Goal: Information Seeking & Learning: Learn about a topic

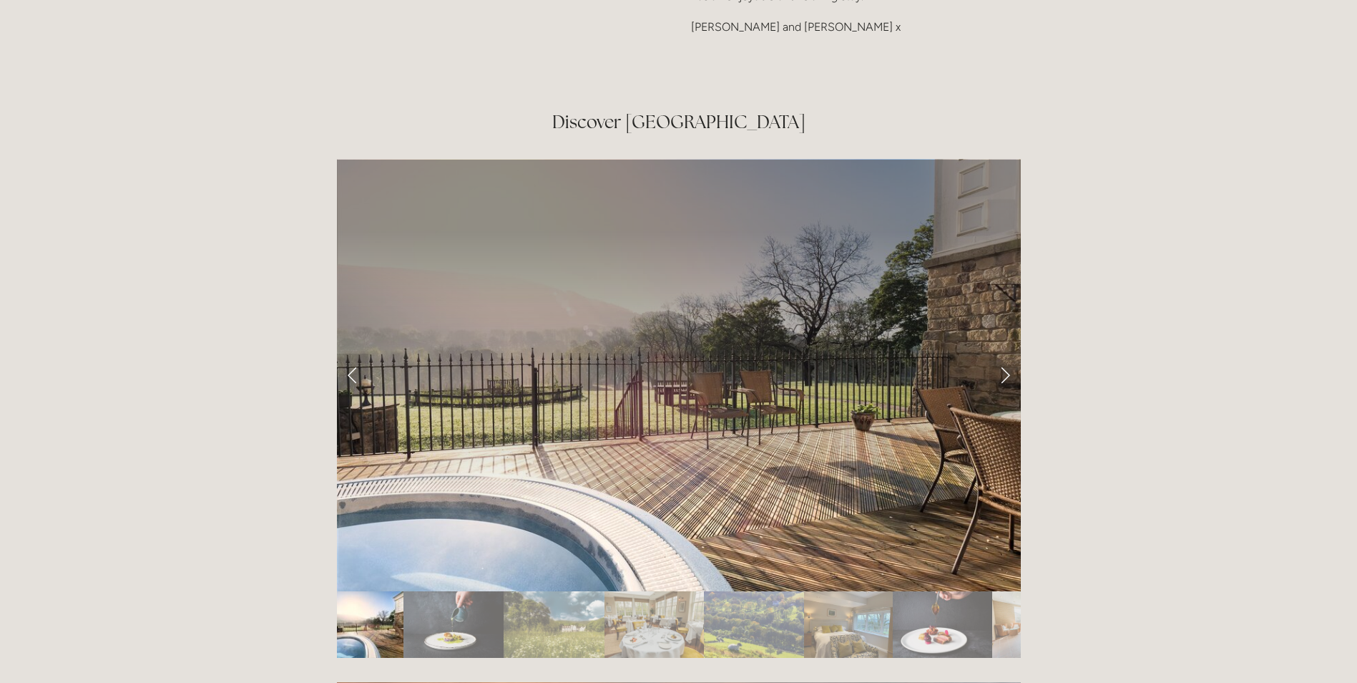
scroll to position [2361, 0]
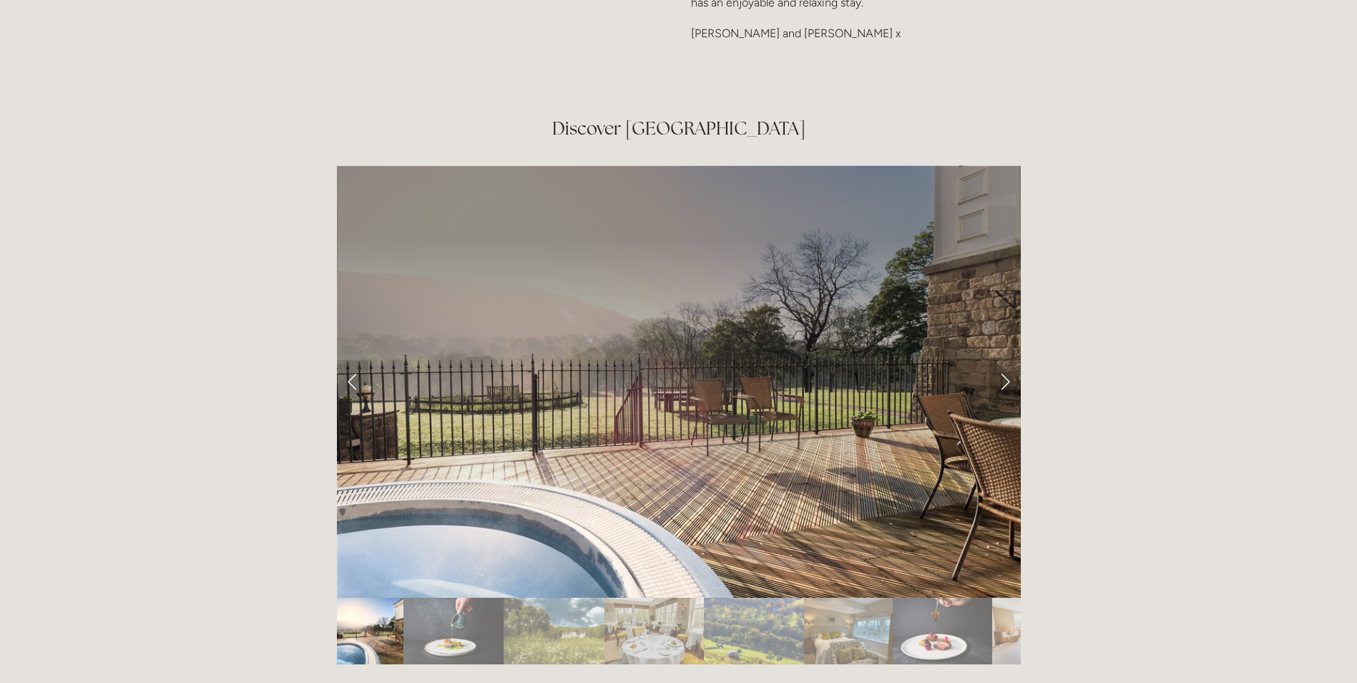
click at [997, 360] on link "Next Slide" at bounding box center [1005, 381] width 31 height 43
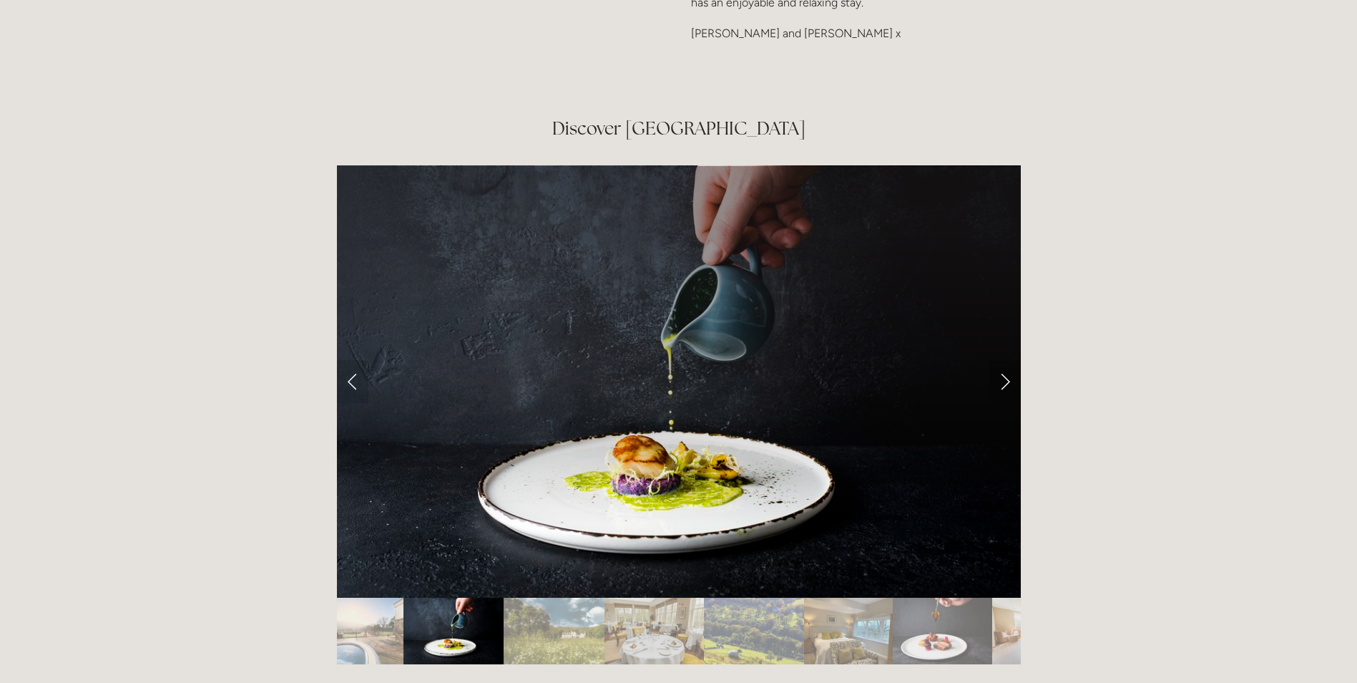
click at [998, 360] on link "Next Slide" at bounding box center [1005, 381] width 31 height 43
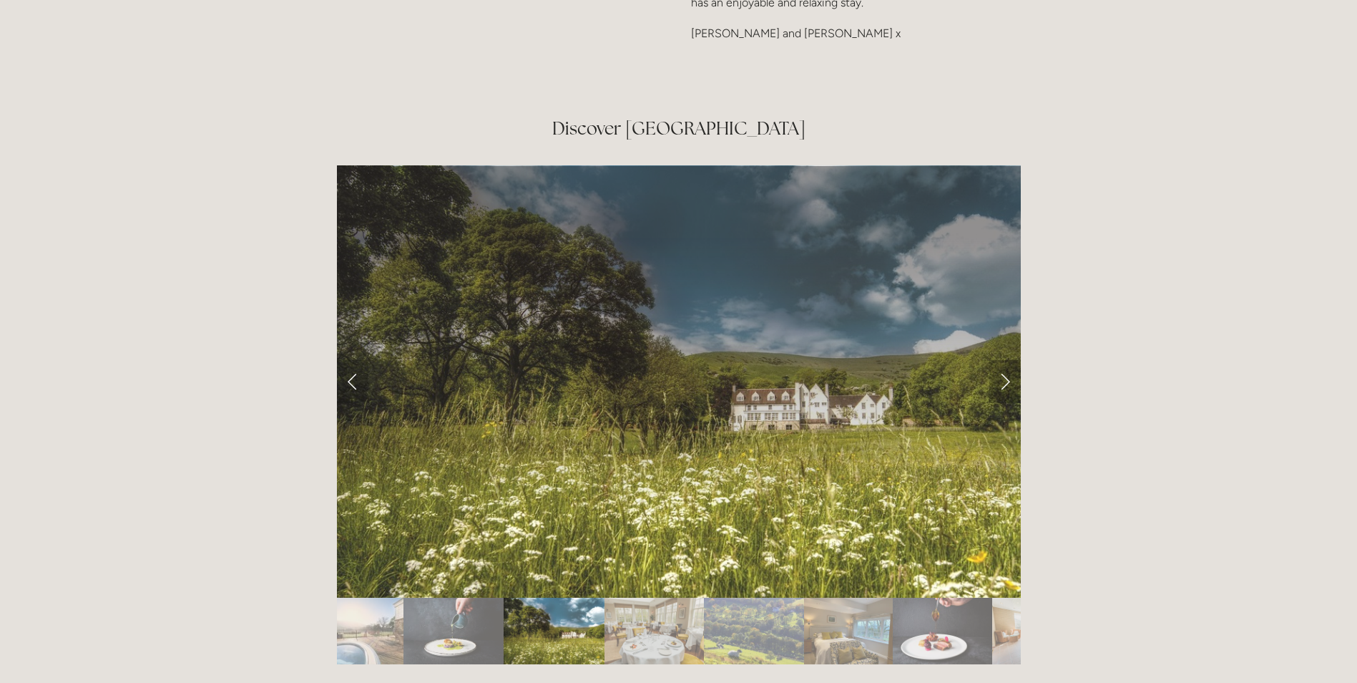
click at [998, 360] on link "Next Slide" at bounding box center [1005, 381] width 31 height 43
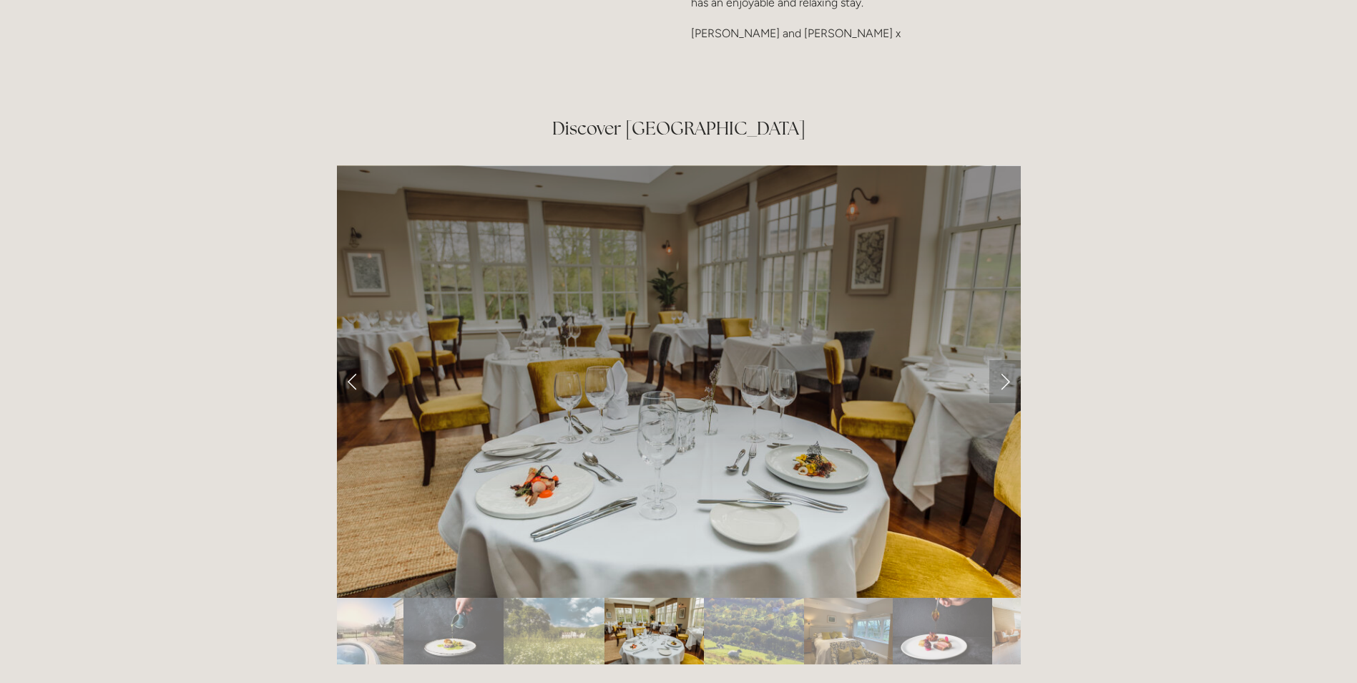
click at [1019, 360] on link "Next Slide" at bounding box center [1005, 381] width 31 height 43
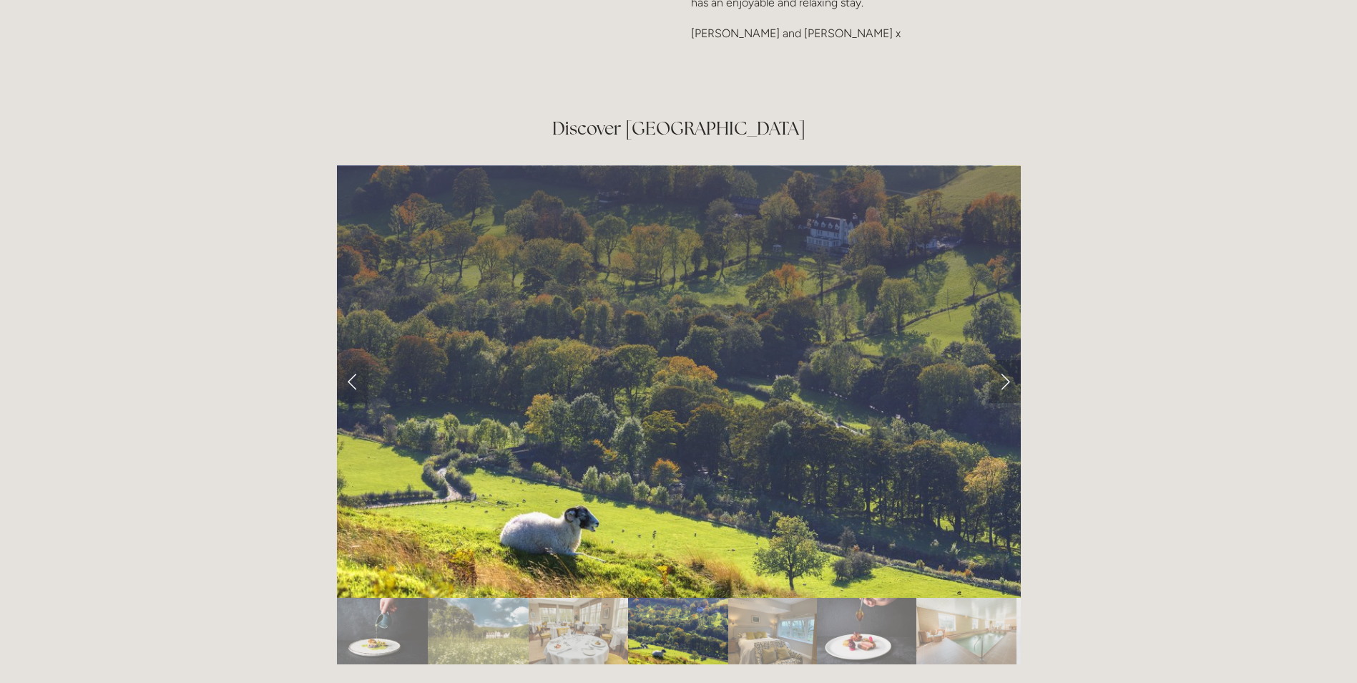
click at [1019, 360] on link "Next Slide" at bounding box center [1005, 381] width 31 height 43
click at [1001, 360] on link "Next Slide" at bounding box center [1005, 381] width 31 height 43
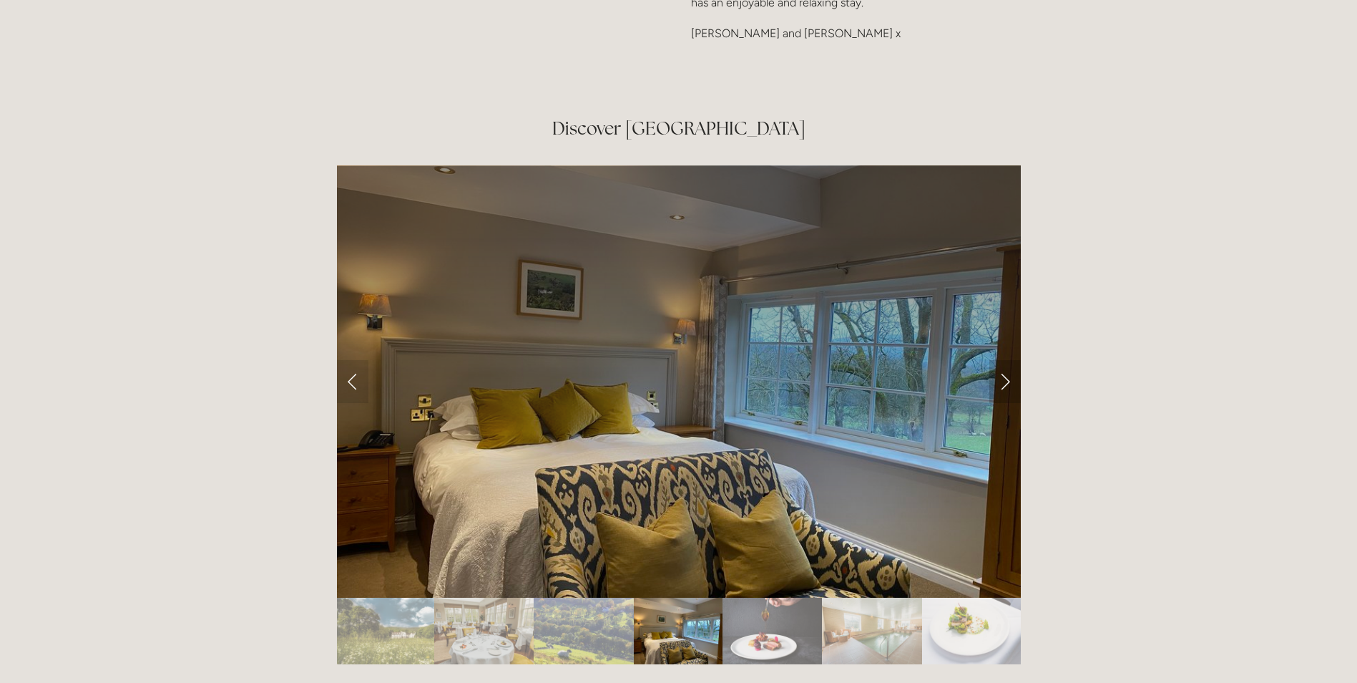
click at [1001, 360] on link "Next Slide" at bounding box center [1005, 381] width 31 height 43
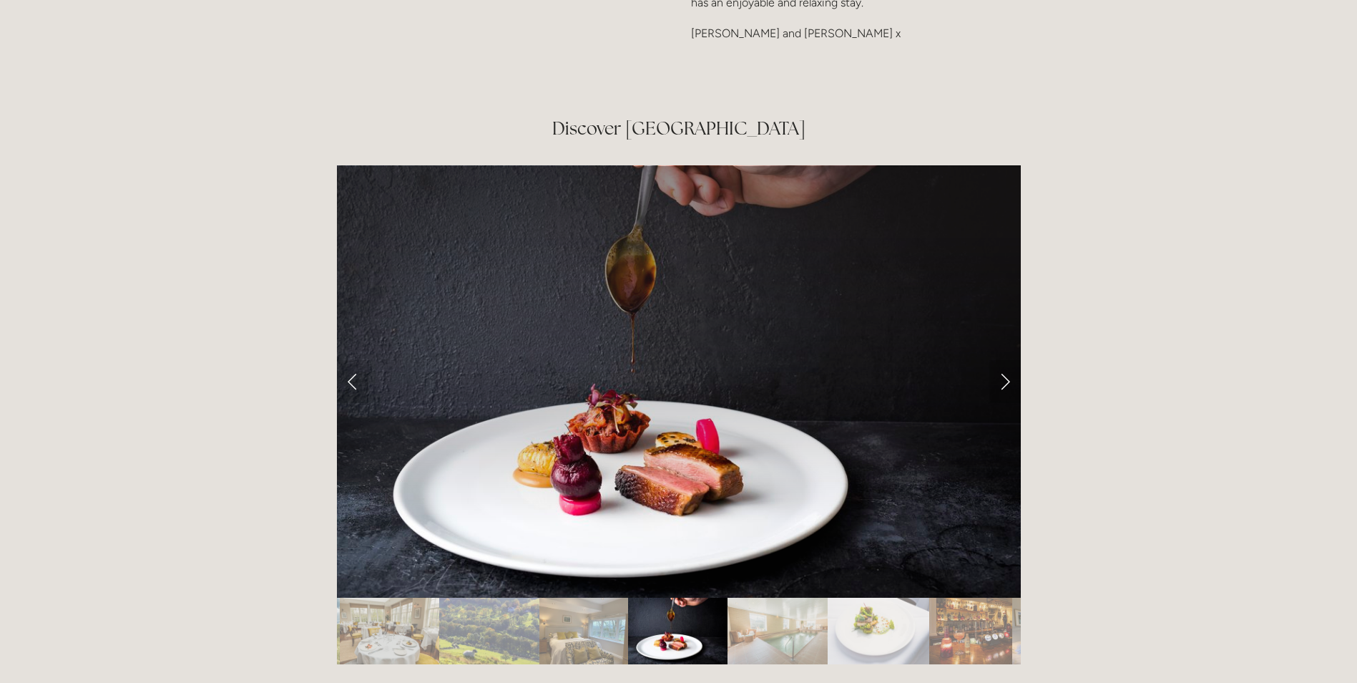
click at [1001, 360] on link "Next Slide" at bounding box center [1005, 381] width 31 height 43
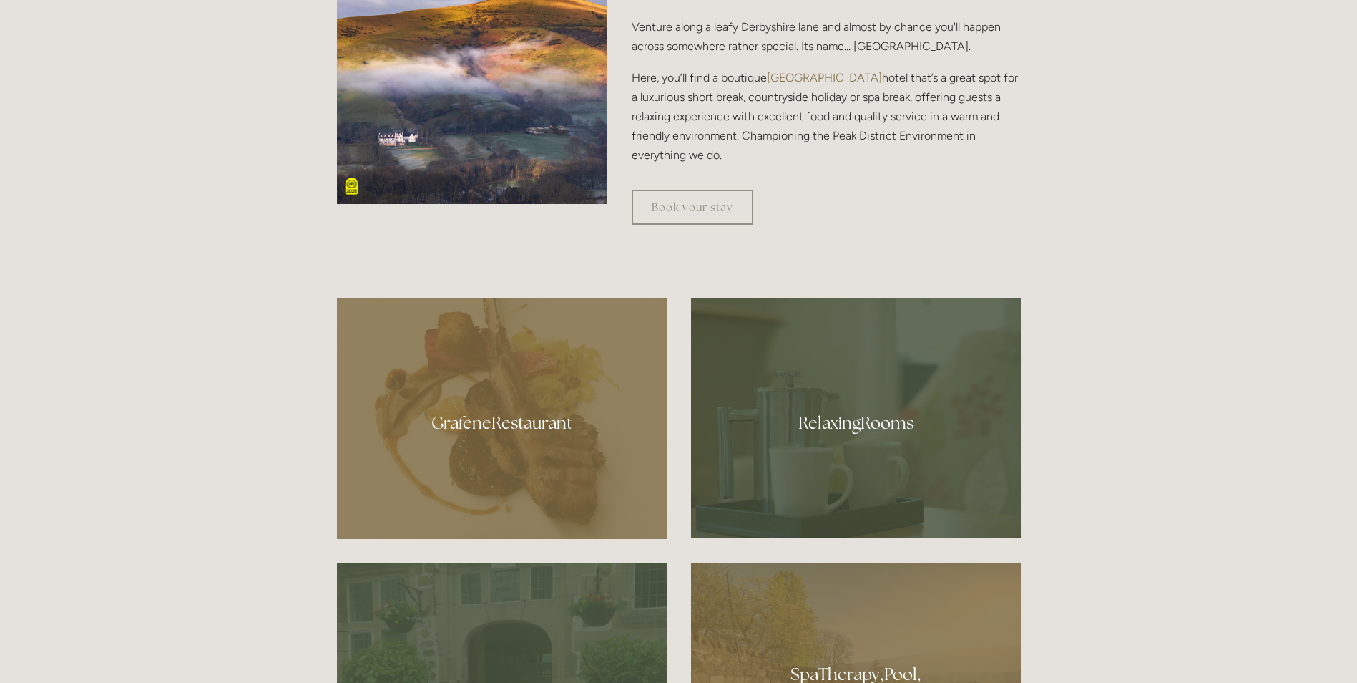
scroll to position [1073, 0]
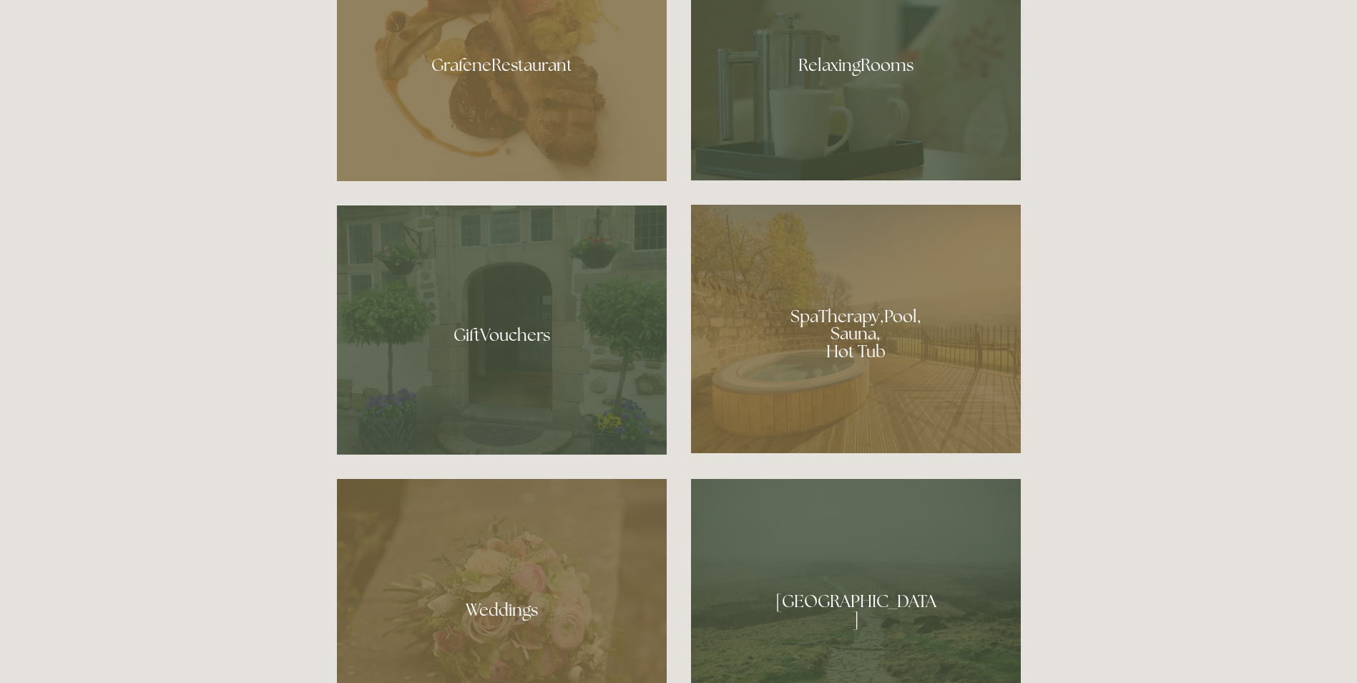
click at [871, 341] on div at bounding box center [856, 329] width 330 height 248
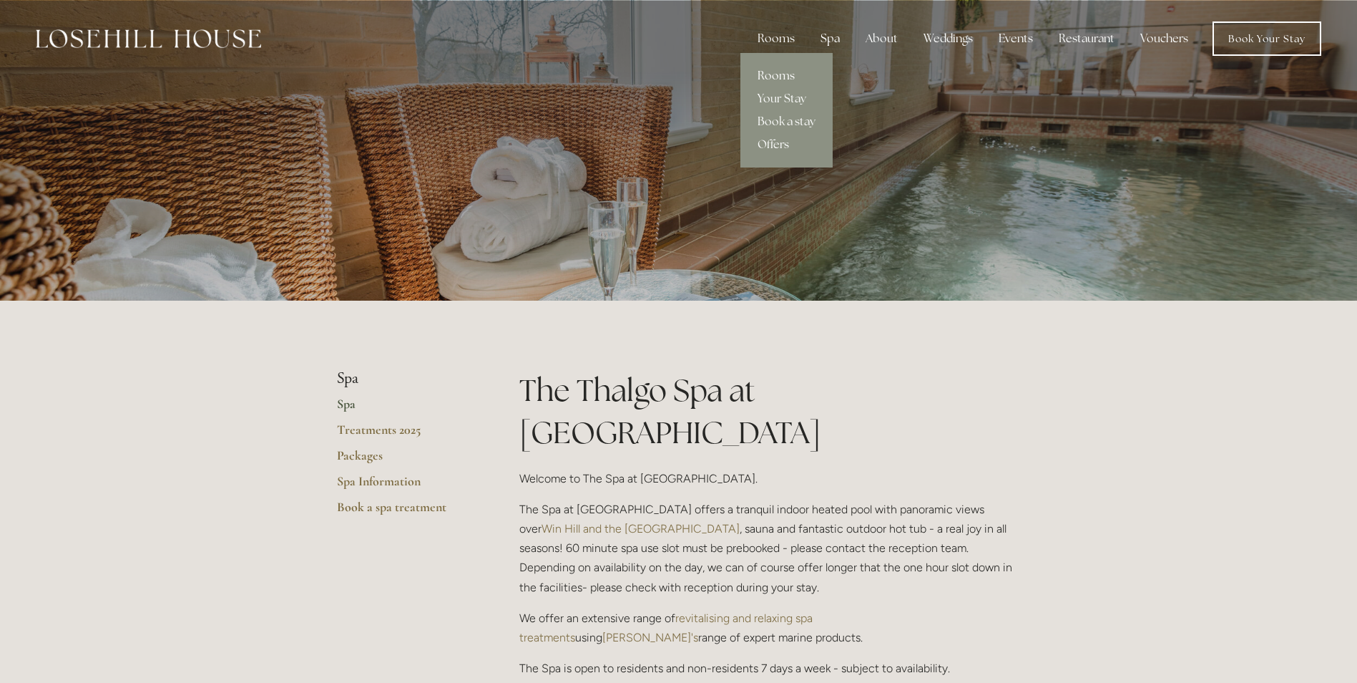
click at [790, 77] on link "Rooms" at bounding box center [787, 75] width 92 height 23
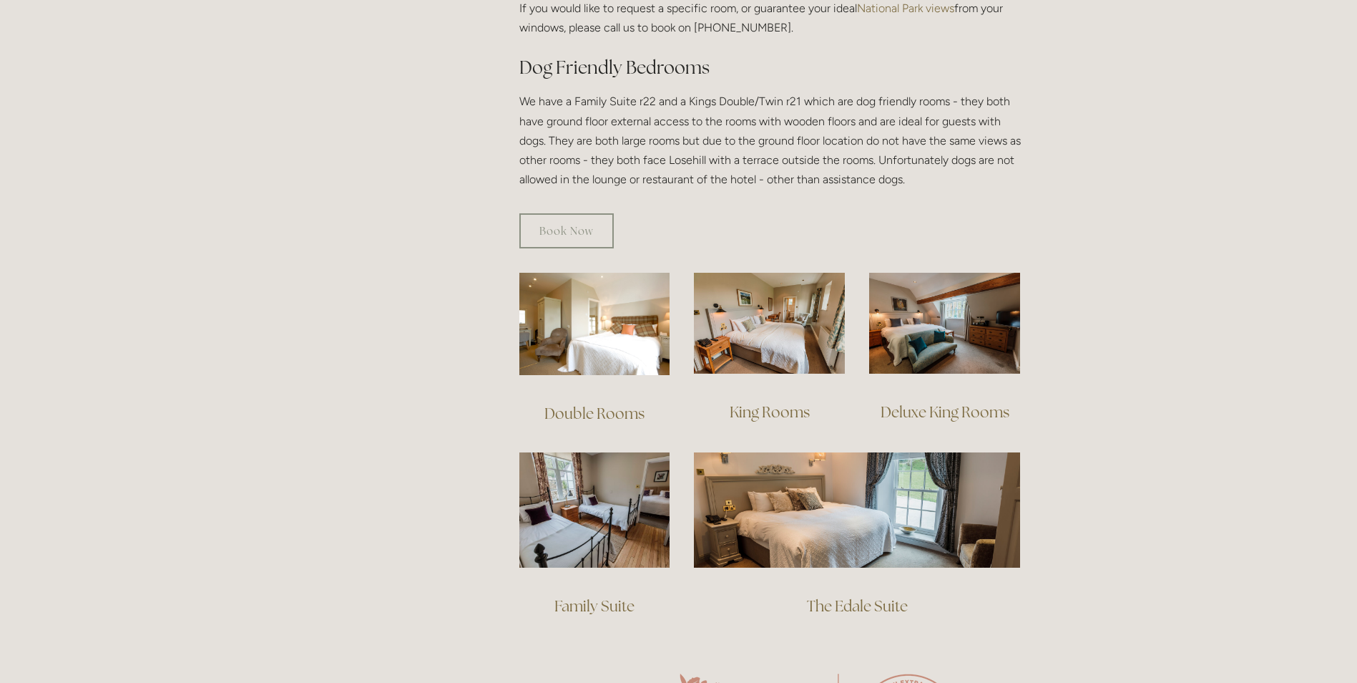
scroll to position [787, 0]
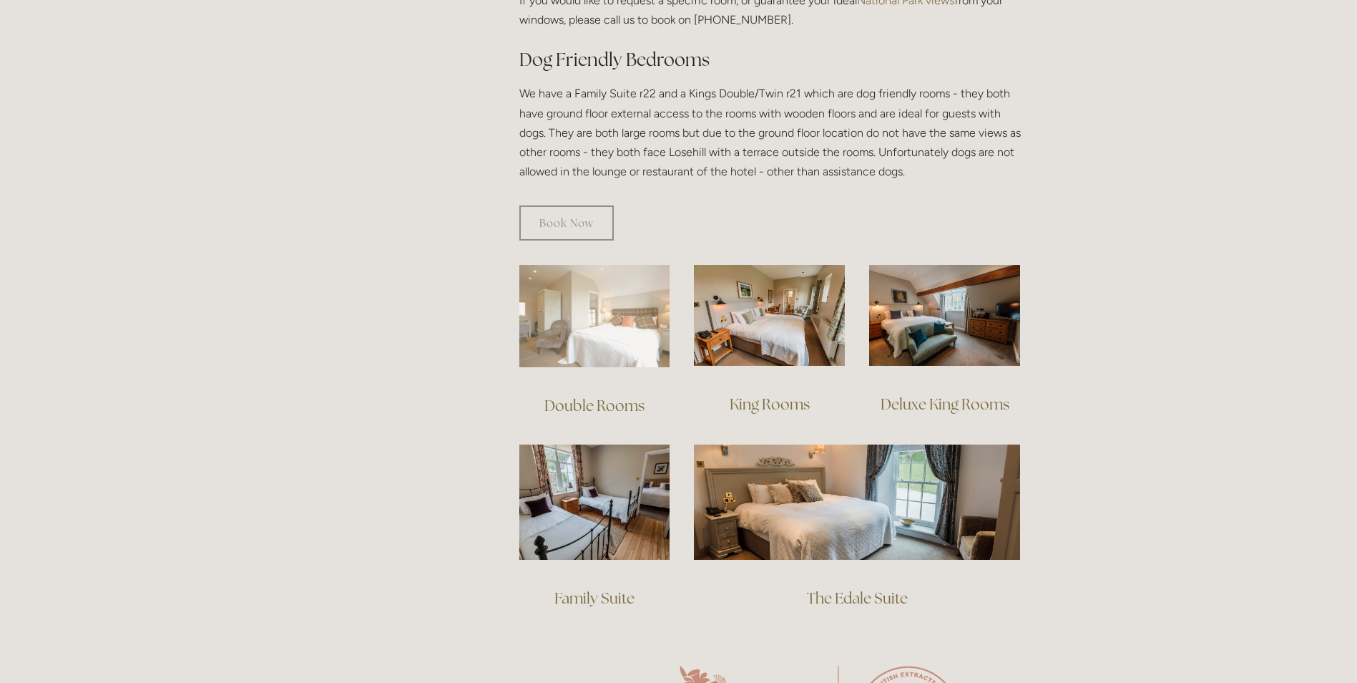
click at [599, 321] on img at bounding box center [594, 316] width 151 height 102
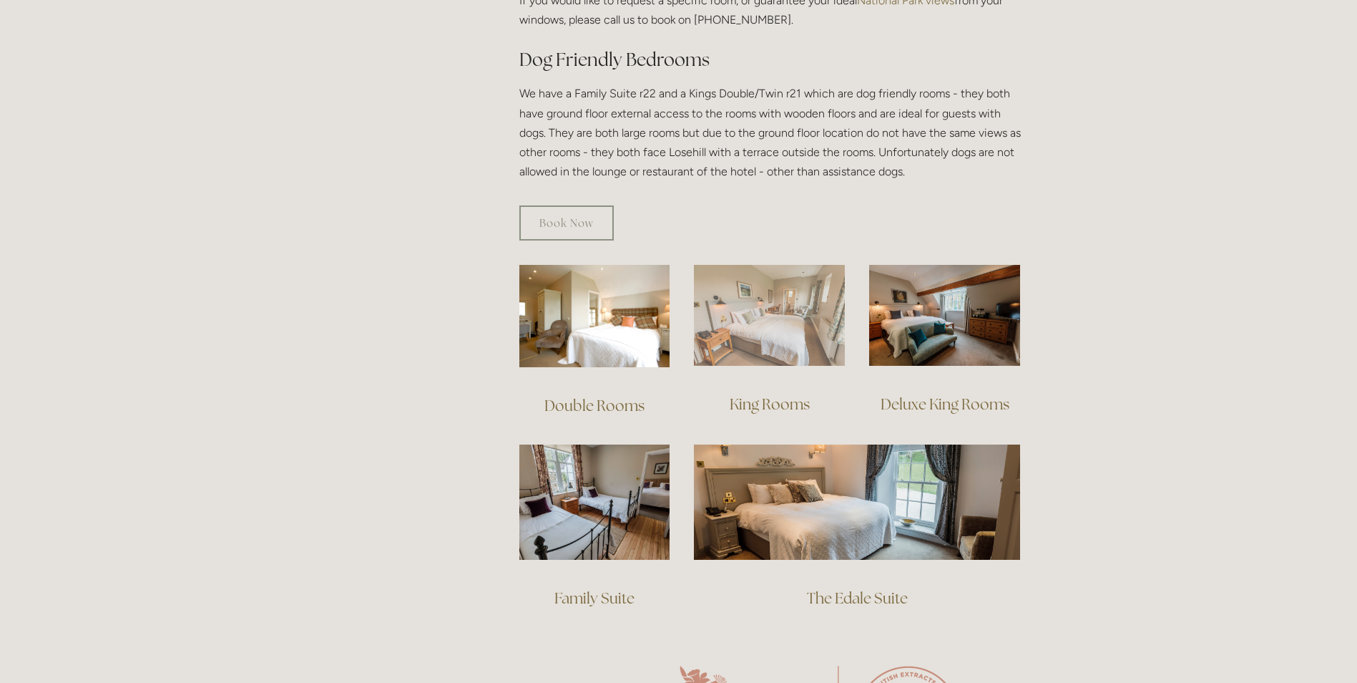
click at [781, 318] on img at bounding box center [769, 315] width 151 height 101
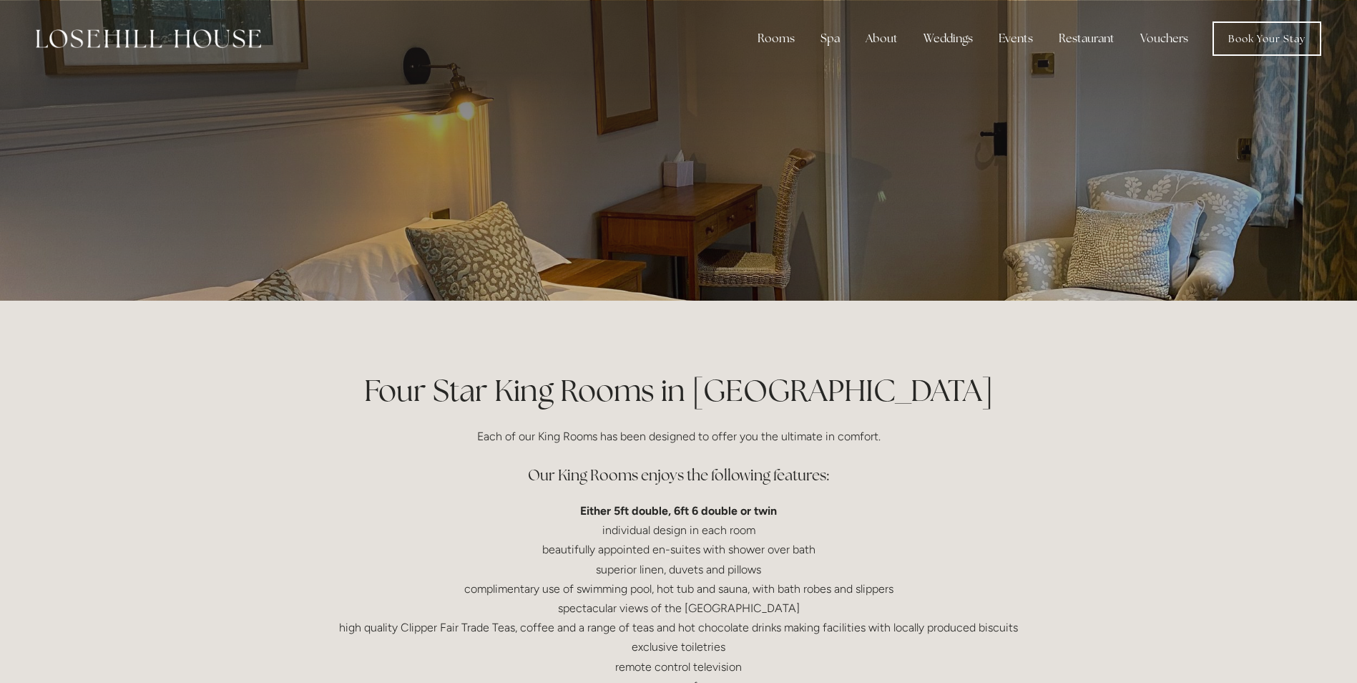
click at [1238, 196] on div at bounding box center [678, 150] width 1357 height 301
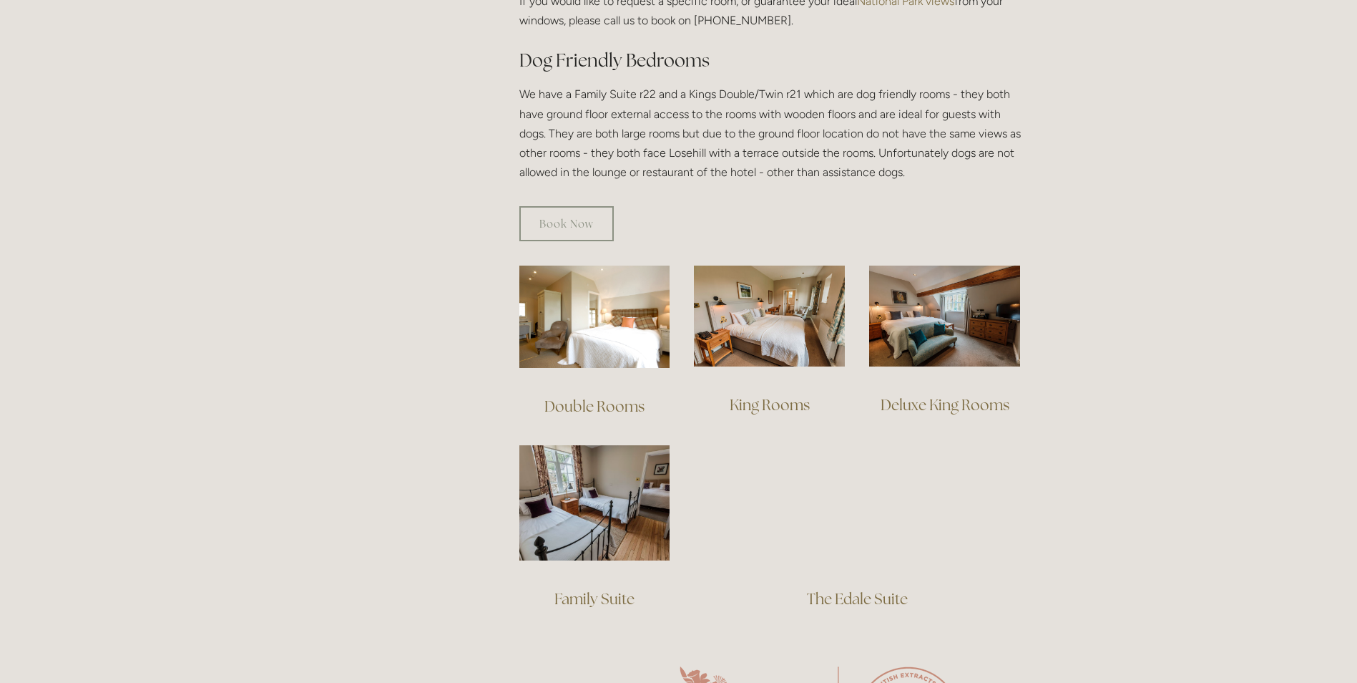
scroll to position [787, 0]
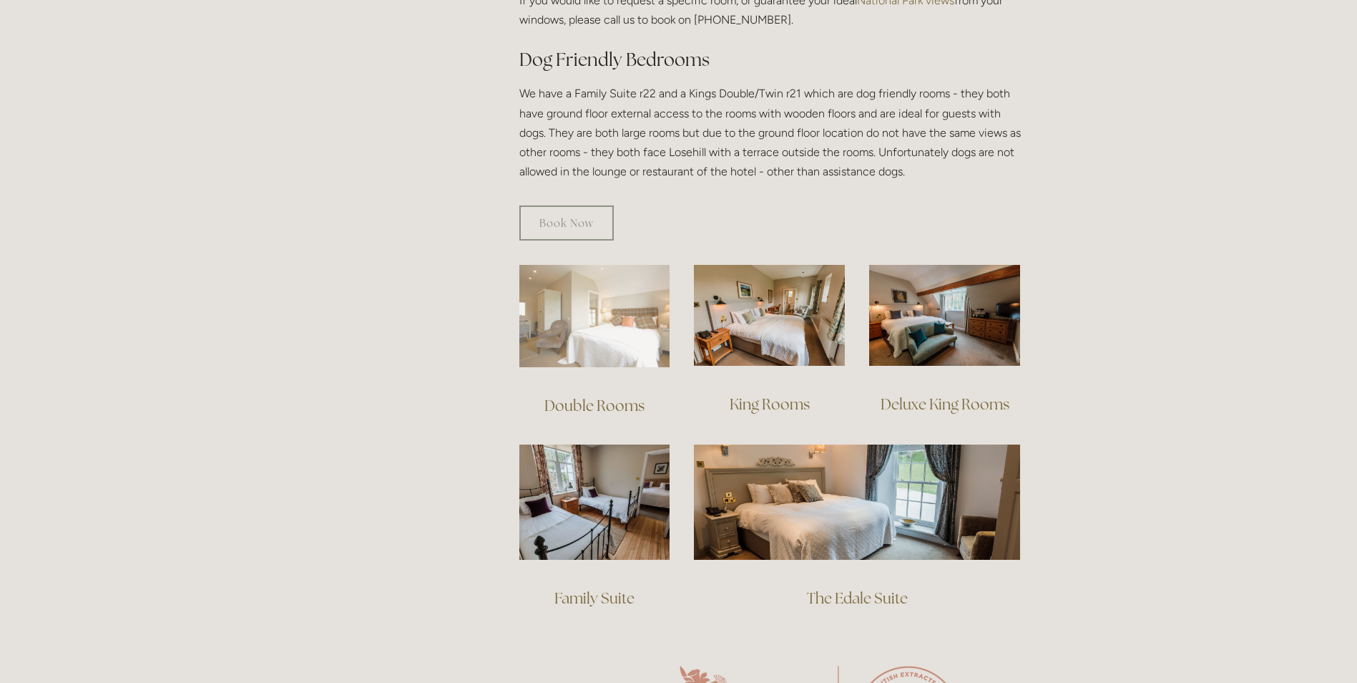
click at [587, 309] on img at bounding box center [594, 316] width 151 height 102
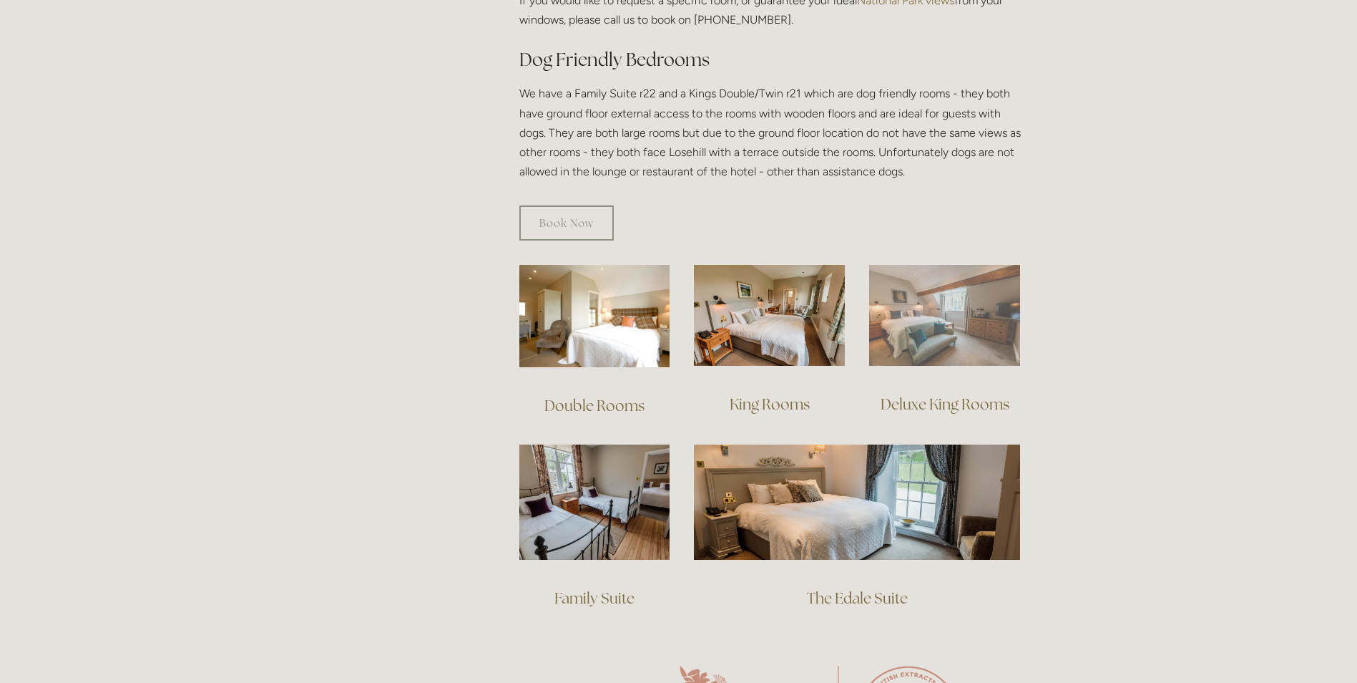
click at [979, 318] on img at bounding box center [944, 315] width 151 height 101
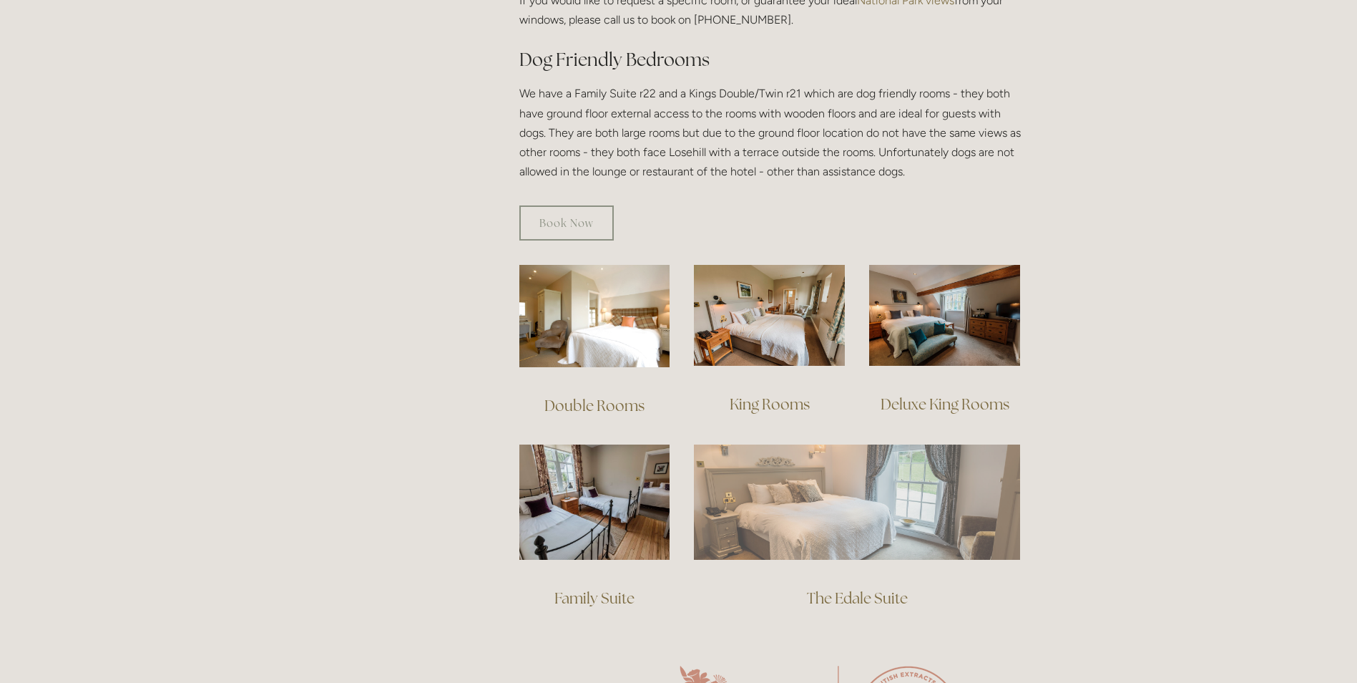
click at [836, 512] on img at bounding box center [857, 501] width 326 height 114
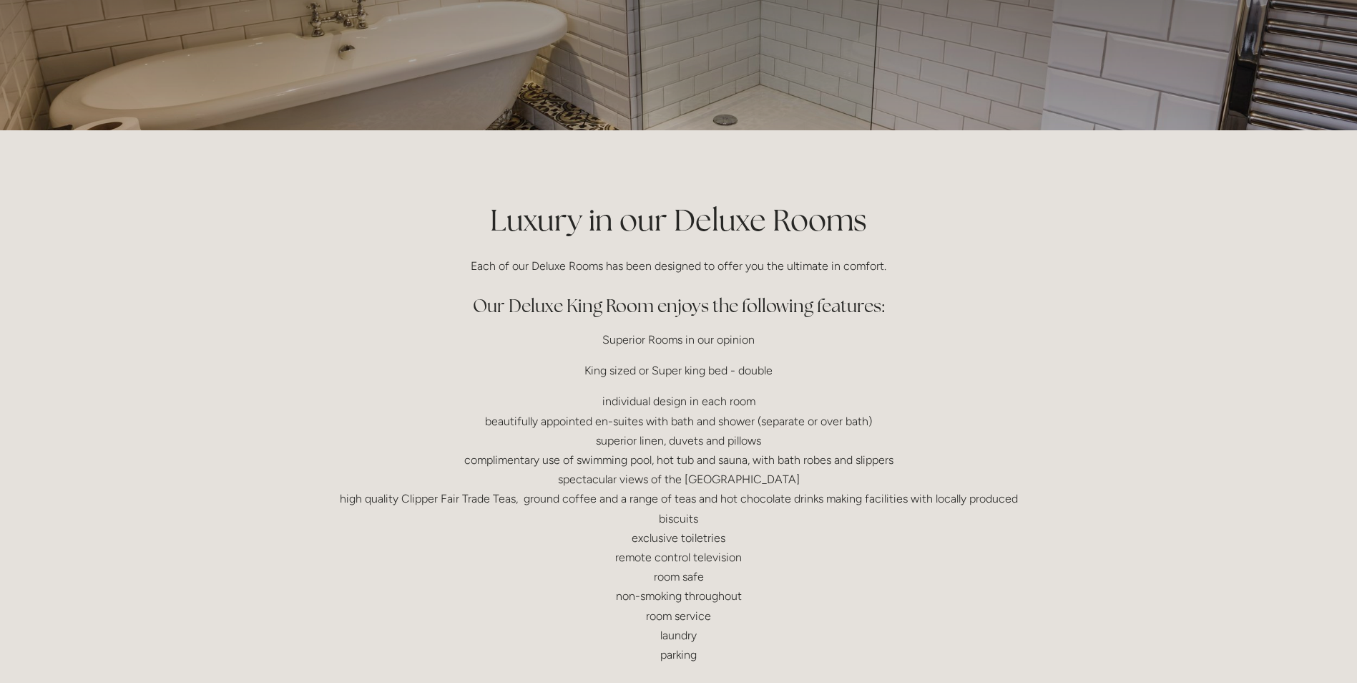
scroll to position [215, 0]
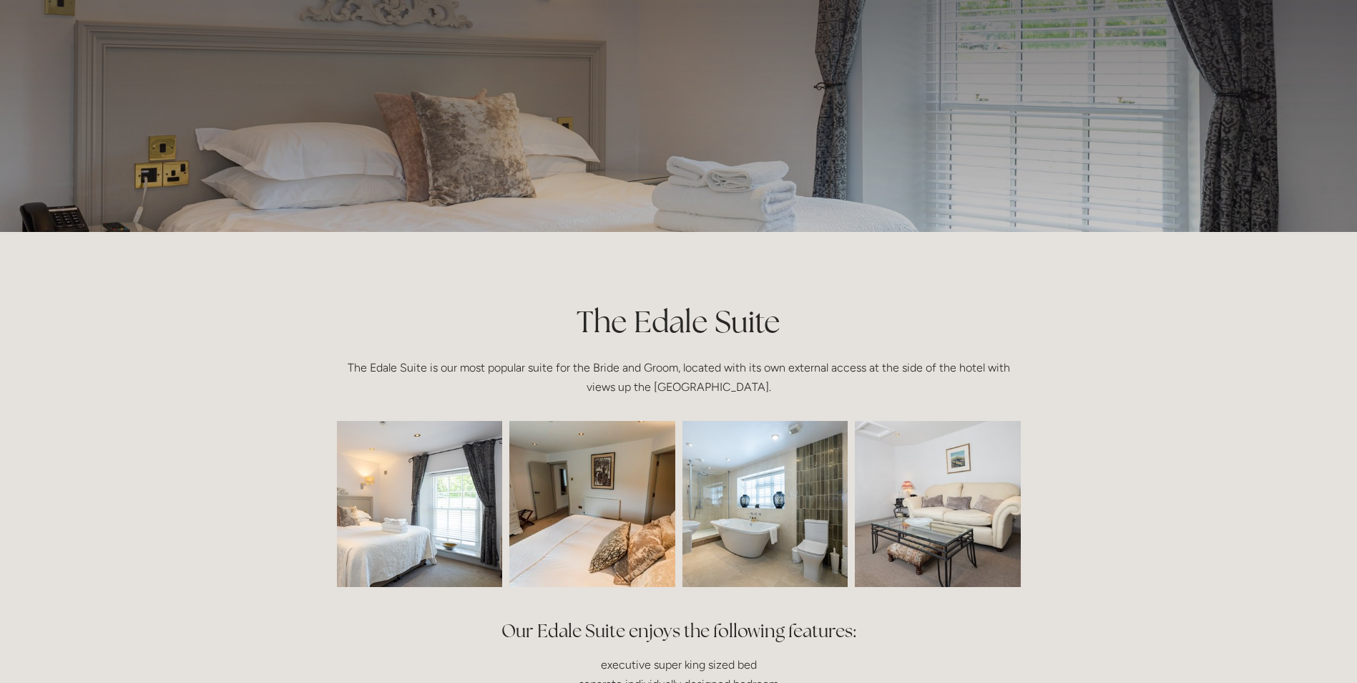
scroll to position [72, 0]
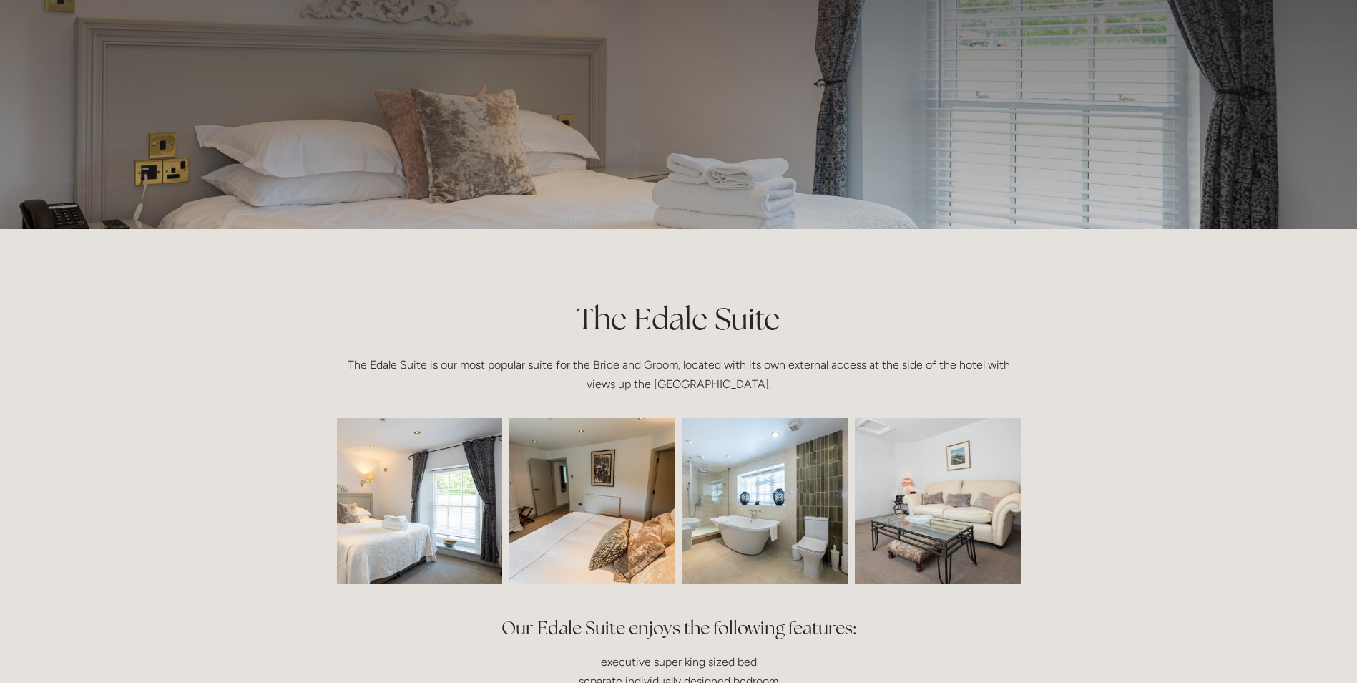
click at [431, 503] on img at bounding box center [386, 501] width 249 height 166
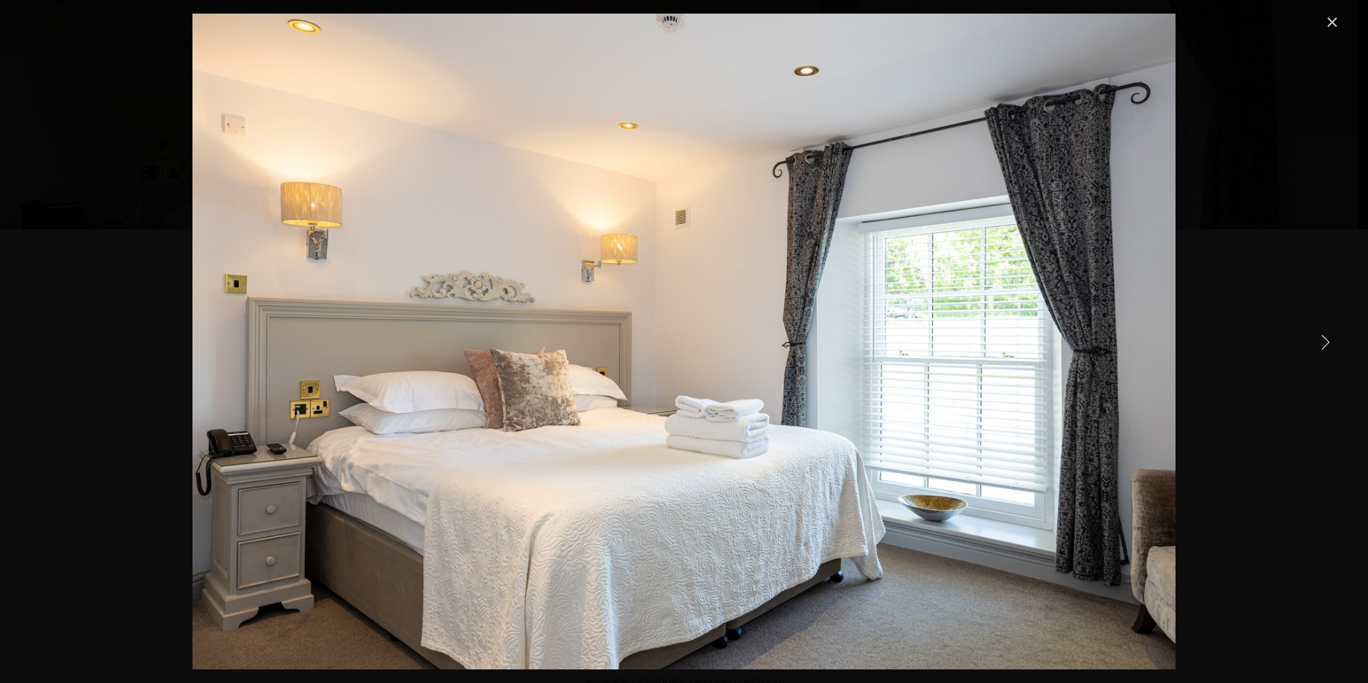
click at [1326, 342] on link "Next Item" at bounding box center [1324, 341] width 31 height 31
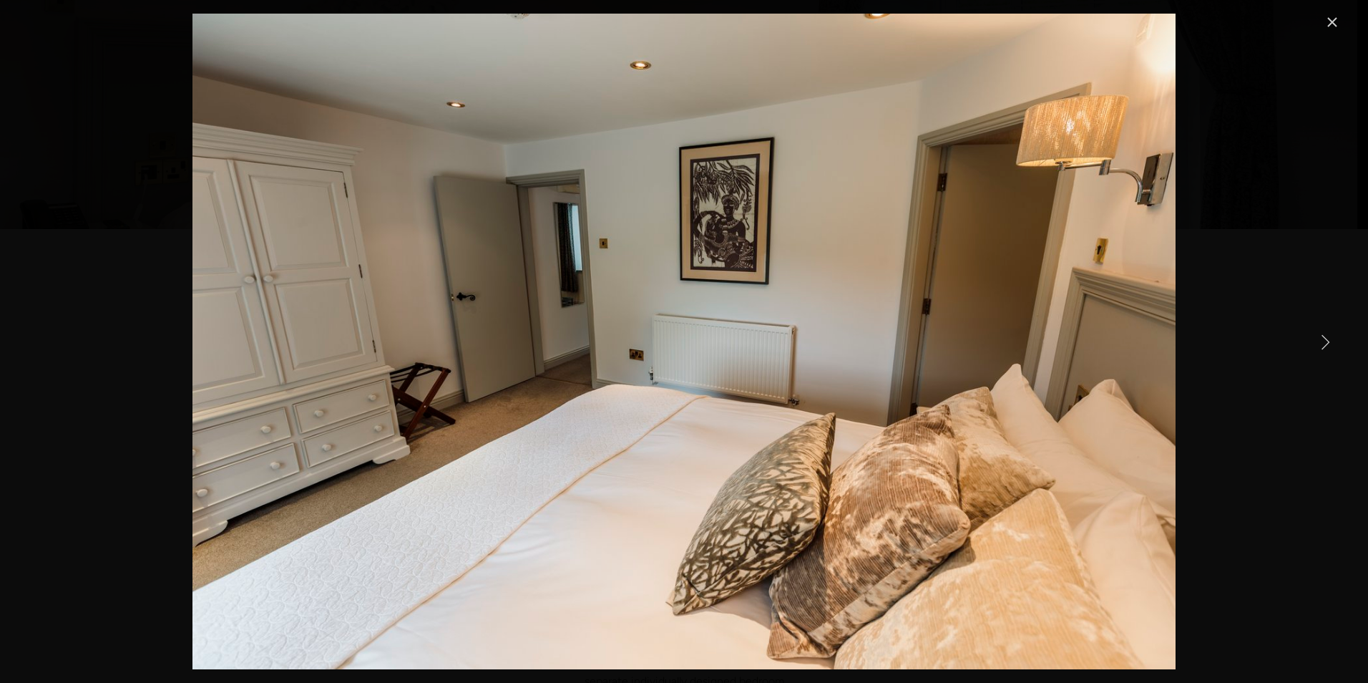
click at [1326, 342] on link "Next Item" at bounding box center [1324, 341] width 31 height 31
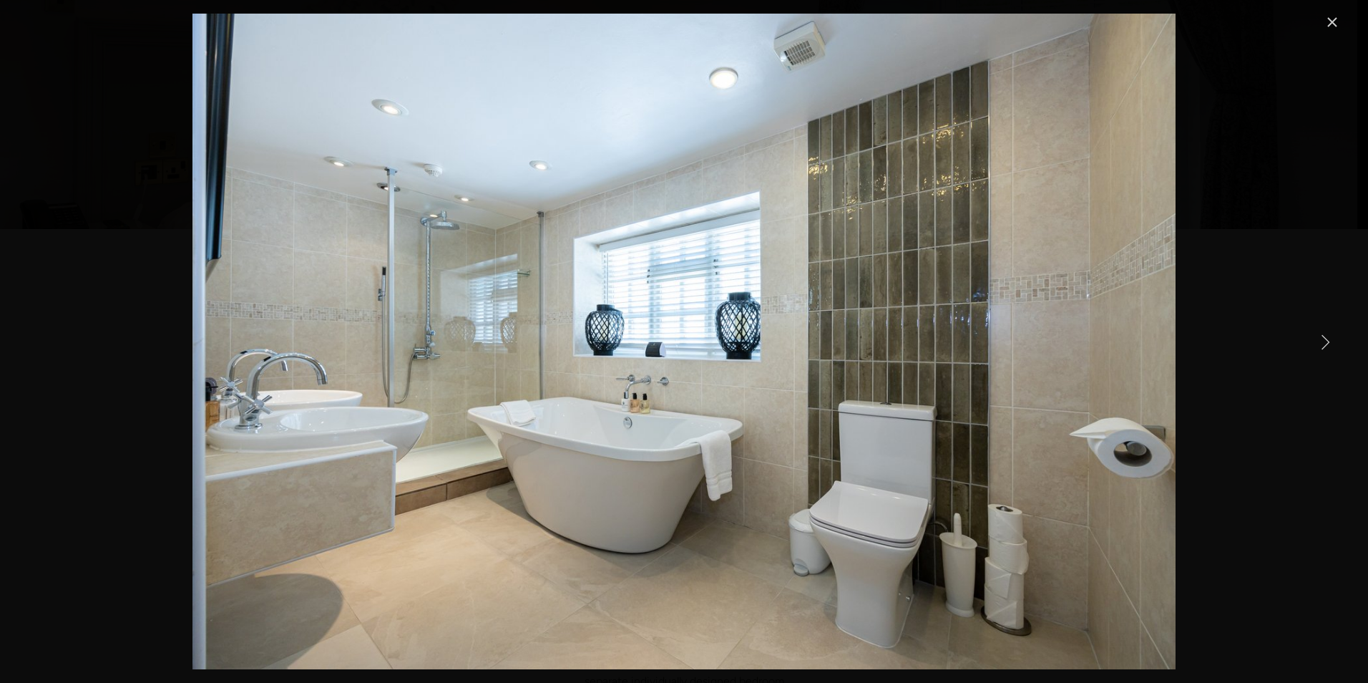
click at [1326, 342] on link "Next Item" at bounding box center [1324, 341] width 31 height 31
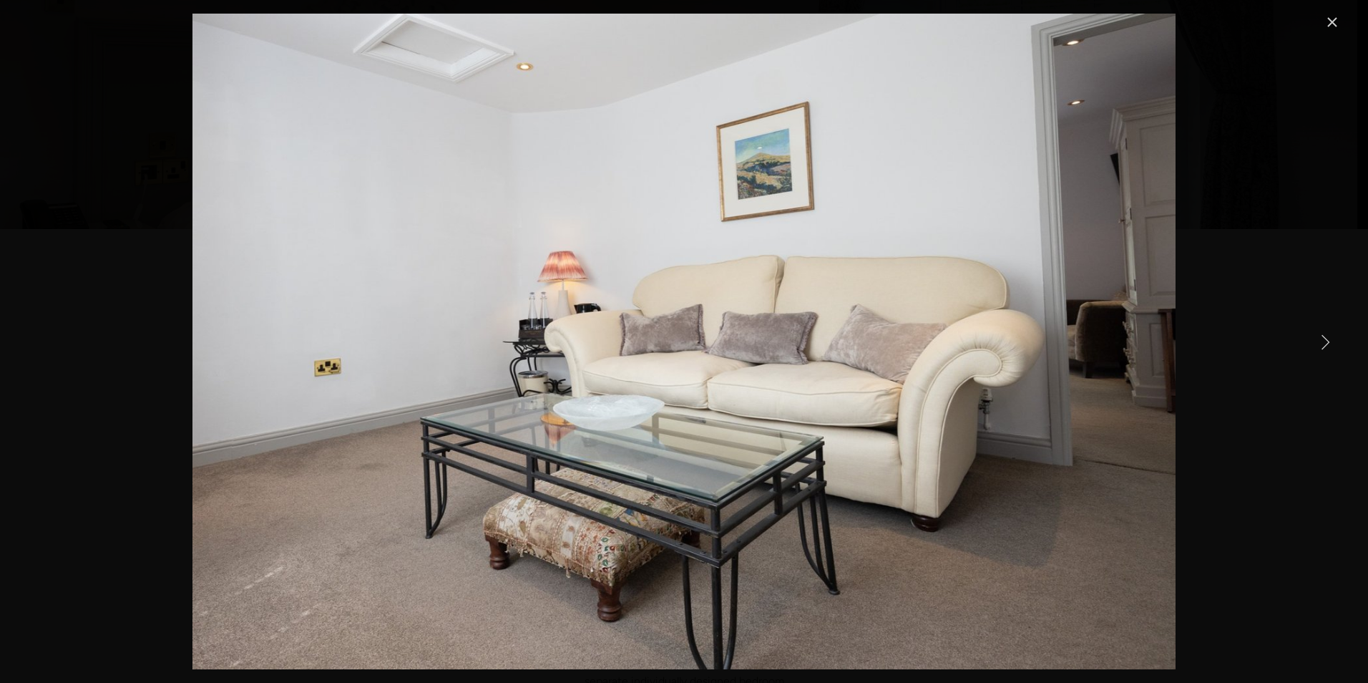
click at [1329, 24] on link "Close" at bounding box center [1332, 22] width 17 height 17
